Goal: Task Accomplishment & Management: Use online tool/utility

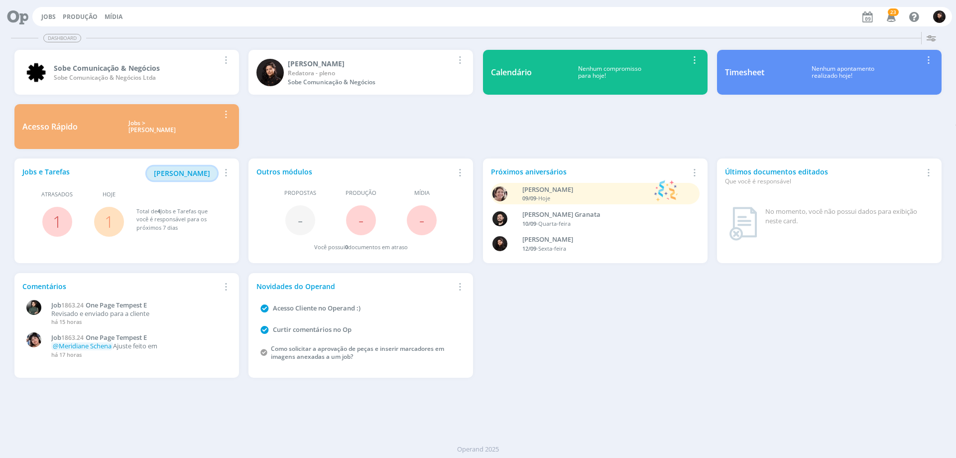
click at [171, 172] on span "[PERSON_NAME]" at bounding box center [182, 172] width 56 height 9
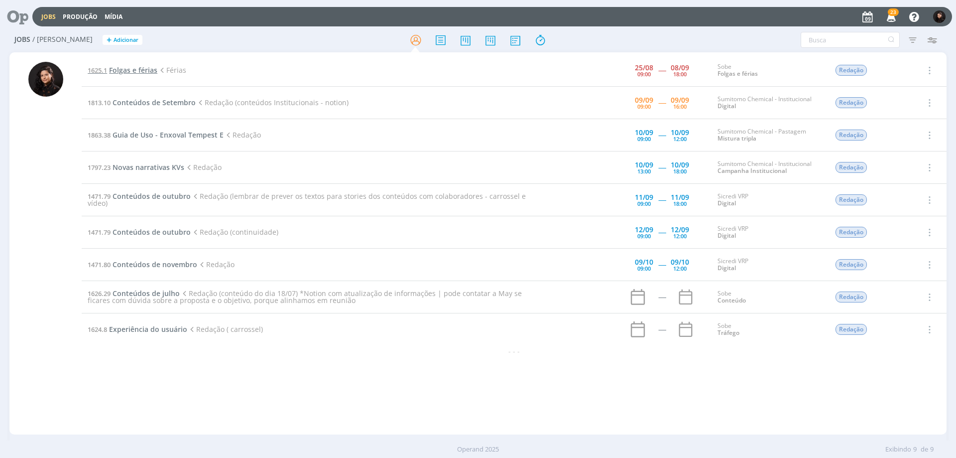
click at [130, 74] on span "Folgas e férias" at bounding box center [133, 69] width 48 height 9
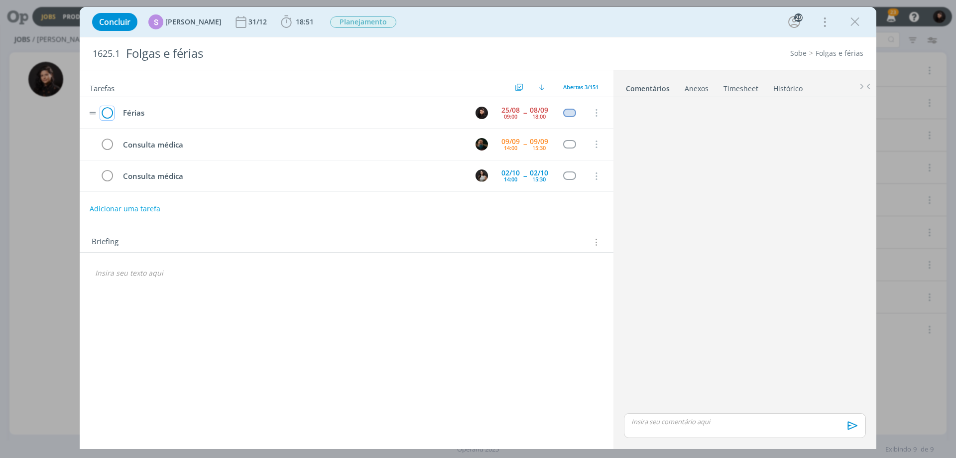
click at [111, 114] on icon "dialog" at bounding box center [107, 113] width 14 height 15
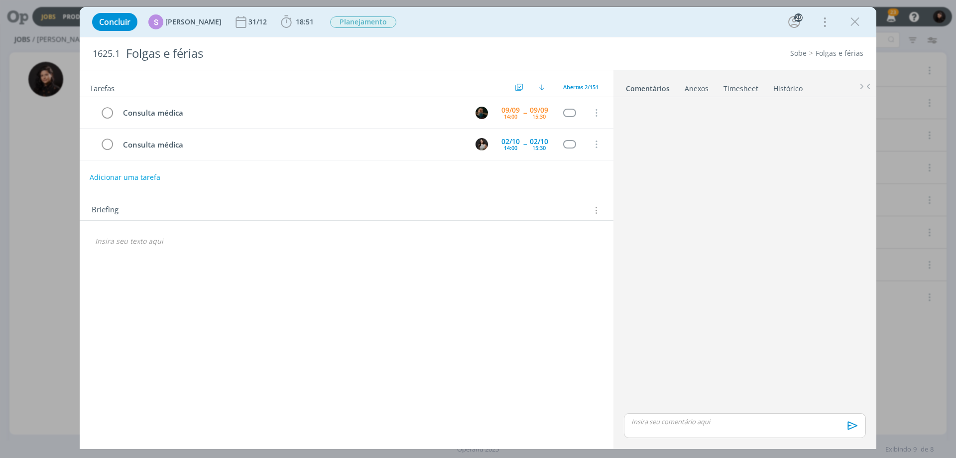
click at [858, 22] on icon "dialog" at bounding box center [854, 21] width 15 height 15
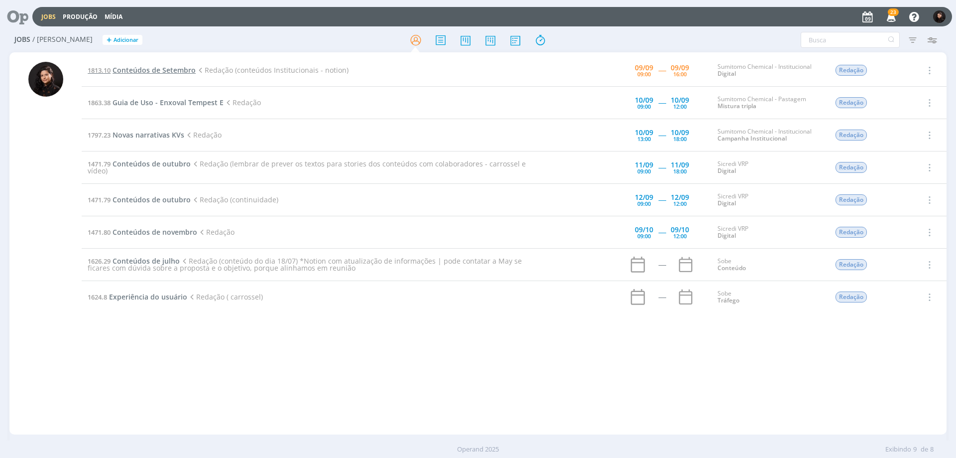
click at [107, 67] on span "1813.10" at bounding box center [99, 70] width 23 height 9
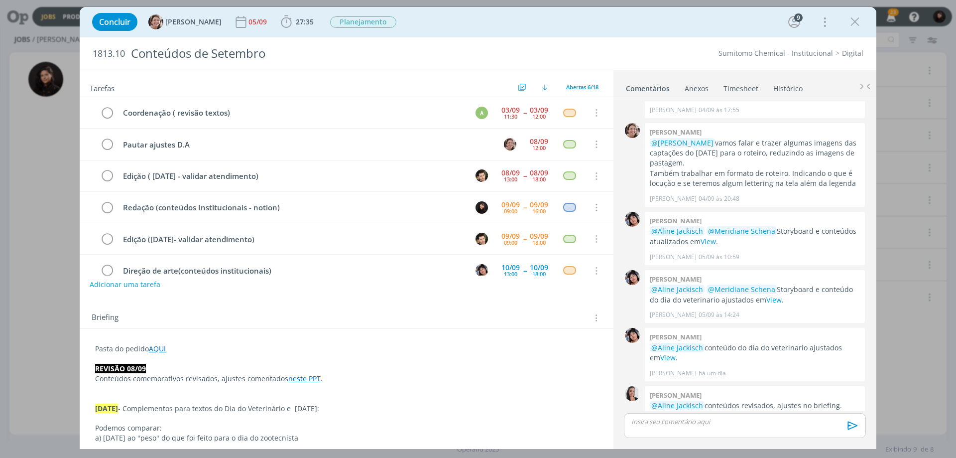
scroll to position [19, 0]
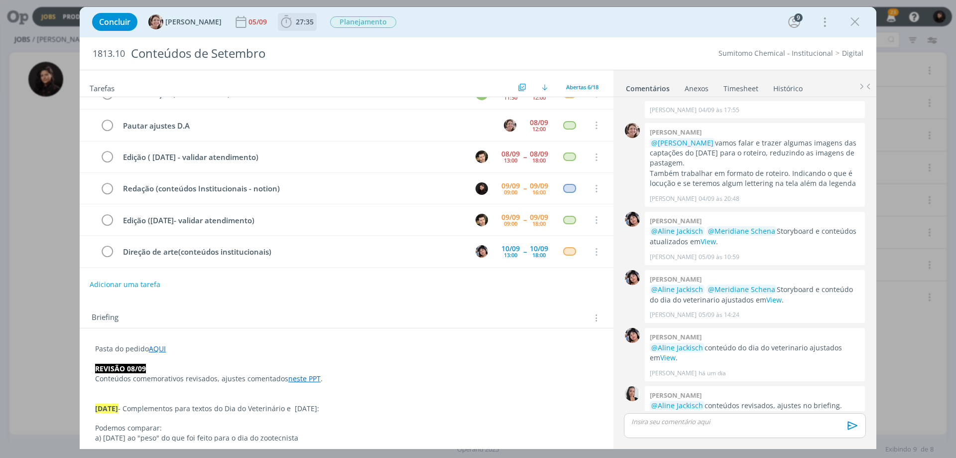
click at [296, 24] on span "27:35" at bounding box center [305, 21] width 18 height 9
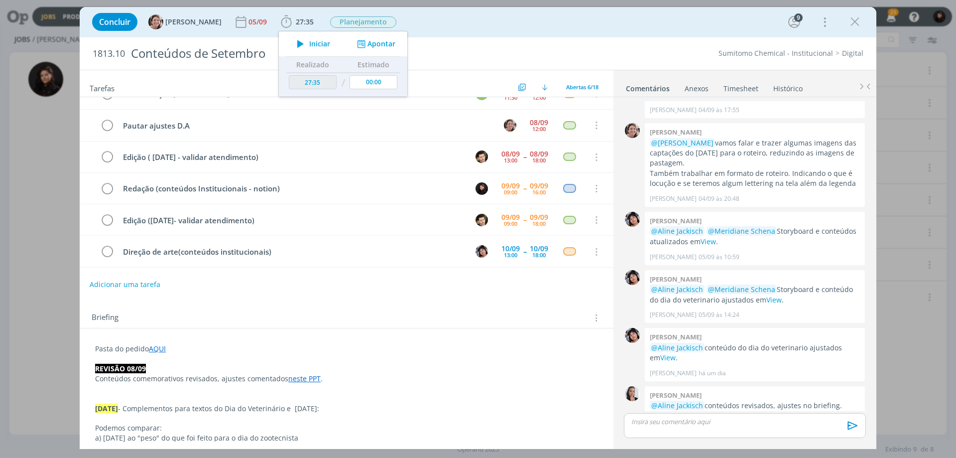
drag, startPoint x: 299, startPoint y: 45, endPoint x: 262, endPoint y: 0, distance: 58.3
click at [309, 45] on span "Iniciar" at bounding box center [319, 43] width 21 height 7
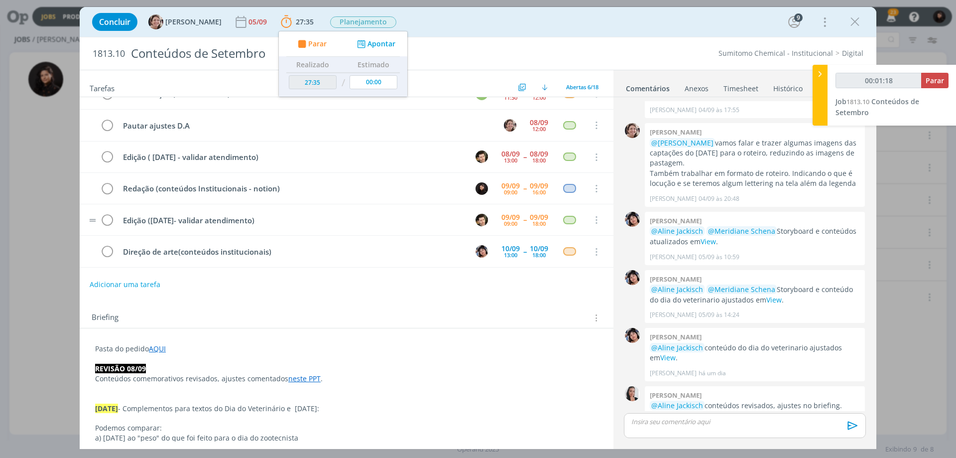
click at [262, 350] on p "Pasta do pedido AQUI" at bounding box center [346, 349] width 503 height 10
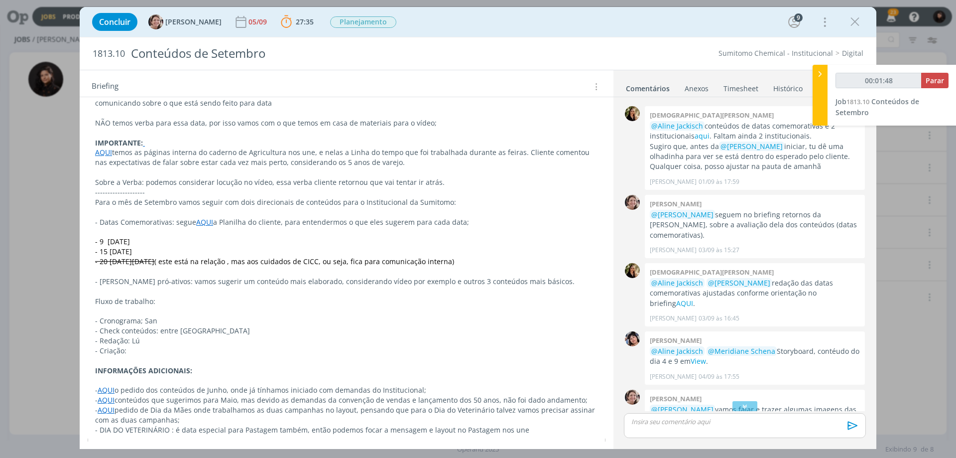
scroll to position [0, 0]
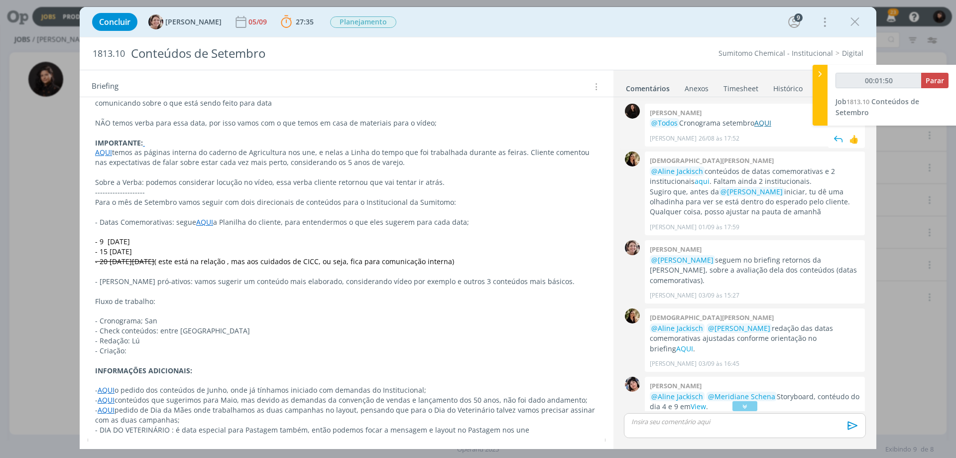
click at [770, 122] on link "AQUI" at bounding box center [762, 122] width 17 height 9
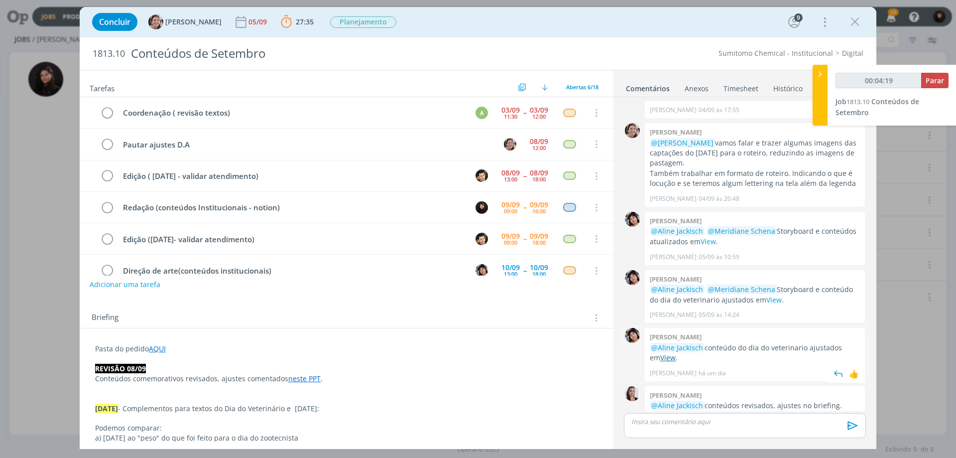
click at [666, 352] on link "View" at bounding box center [667, 356] width 15 height 9
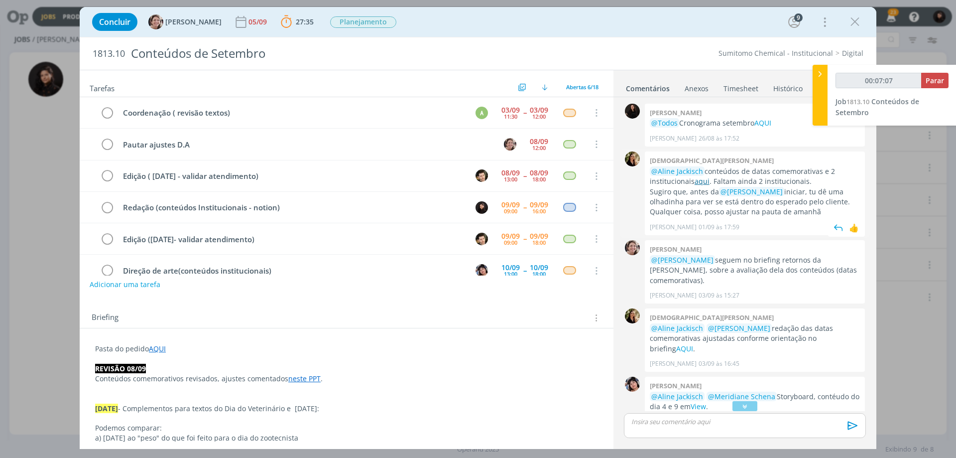
click at [695, 181] on link "aqui" at bounding box center [702, 180] width 15 height 9
type input "00:35:25"
